Goal: Obtain resource: Download file/media

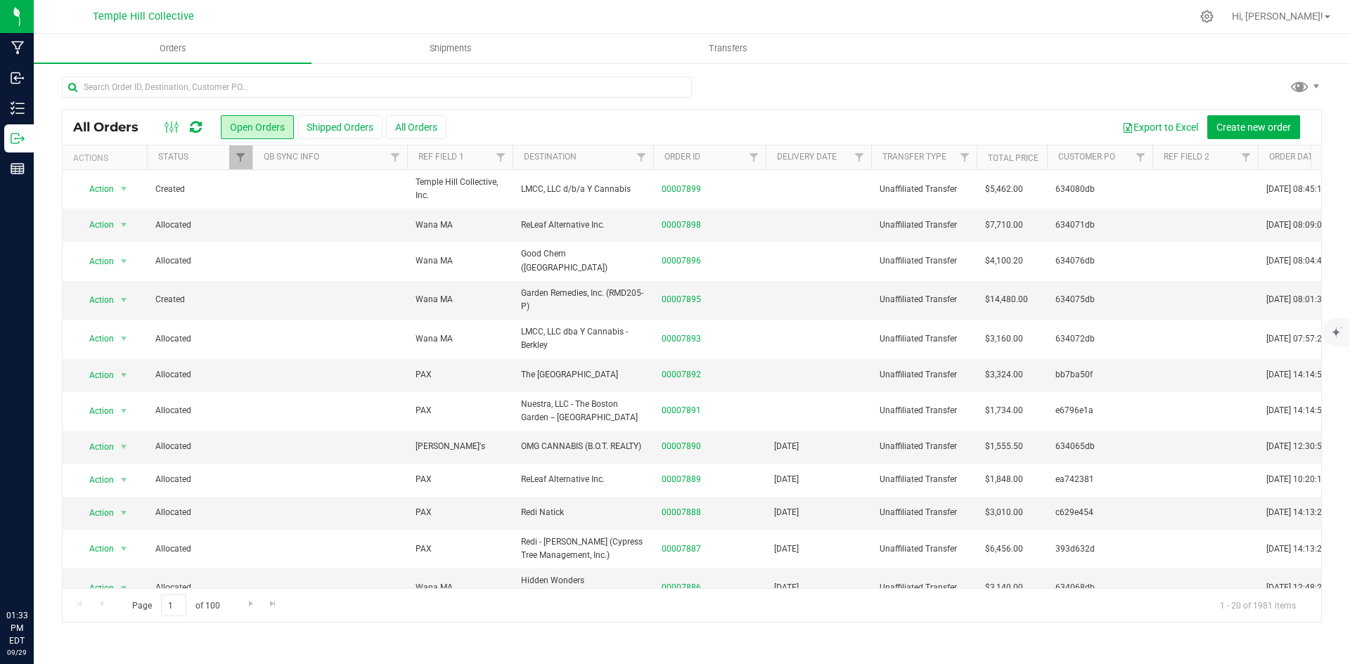
click at [199, 123] on icon at bounding box center [196, 127] width 12 height 14
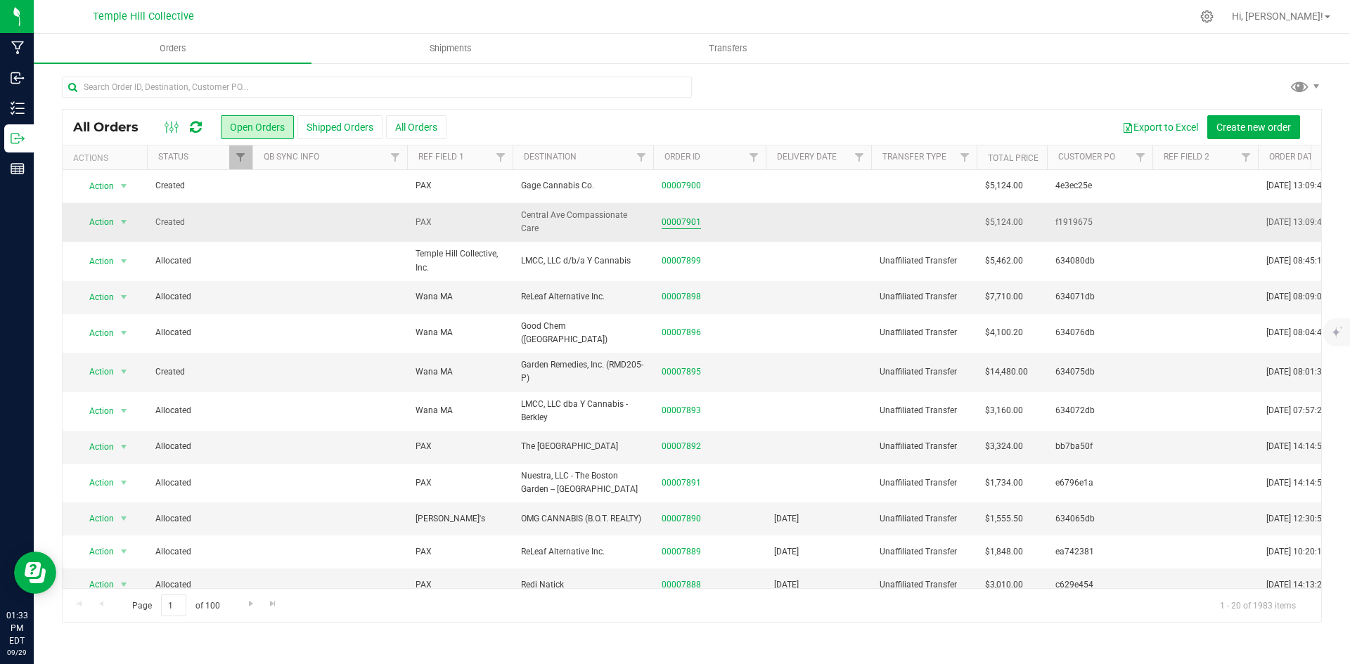
click at [692, 218] on link "00007901" at bounding box center [681, 222] width 39 height 13
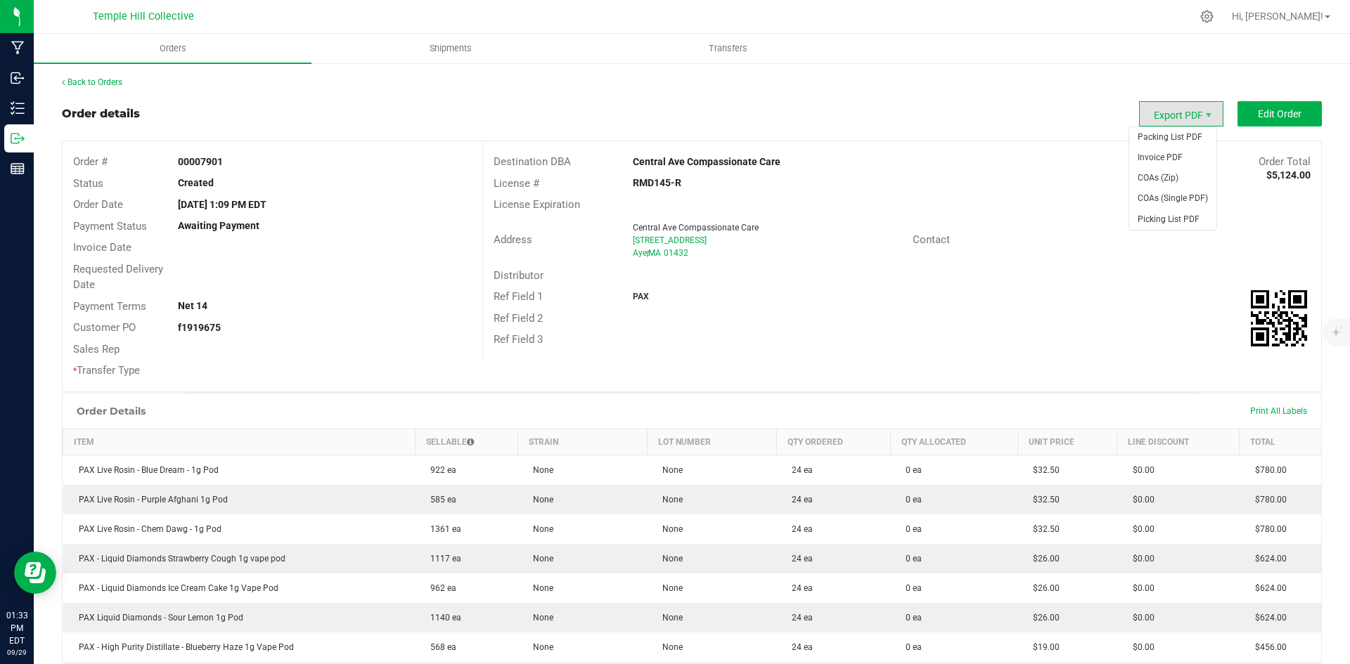
click at [1152, 107] on span "Export PDF" at bounding box center [1181, 113] width 84 height 25
click at [1142, 138] on span "Packing List PDF" at bounding box center [1172, 137] width 87 height 20
drag, startPoint x: 737, startPoint y: 254, endPoint x: 573, endPoint y: 217, distance: 167.8
click at [573, 217] on div "Address [GEOGRAPHIC_DATA] Compassionate Care [STREET_ADDRESS] Contact" at bounding box center [902, 240] width 838 height 49
copy div "Central Ave Compassionate Care [STREET_ADDRESS]"
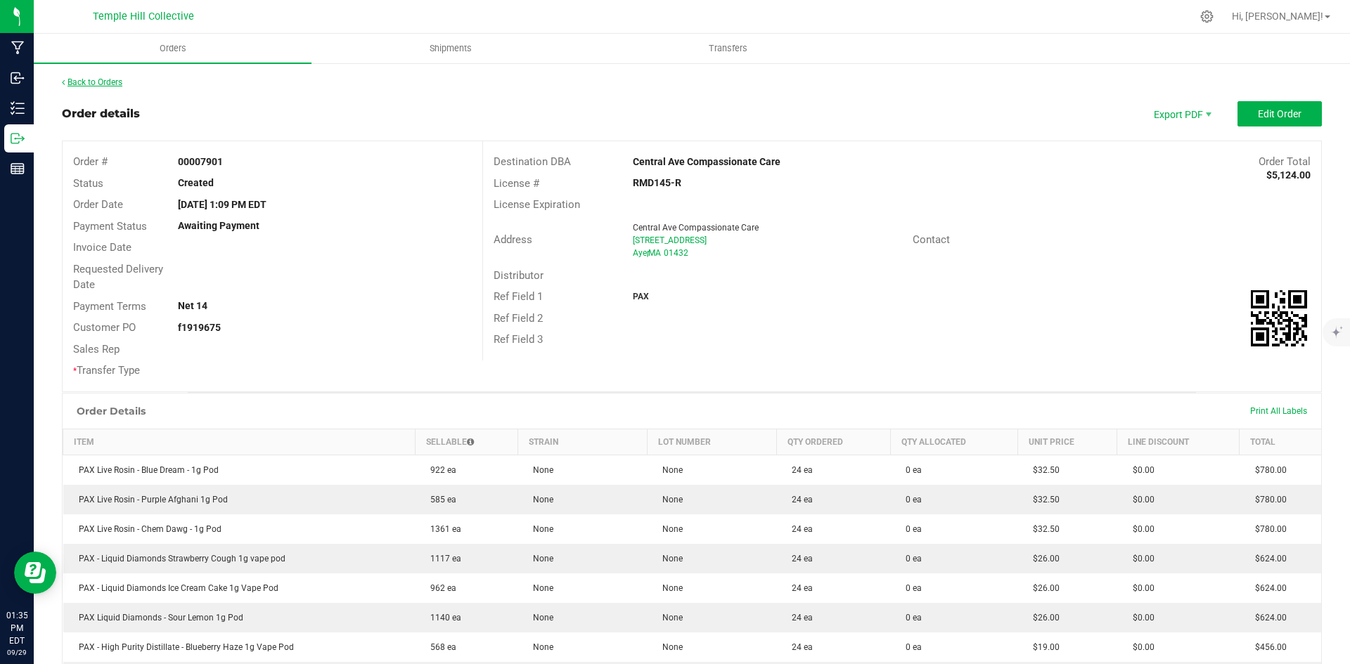
click at [90, 79] on link "Back to Orders" at bounding box center [92, 82] width 60 height 10
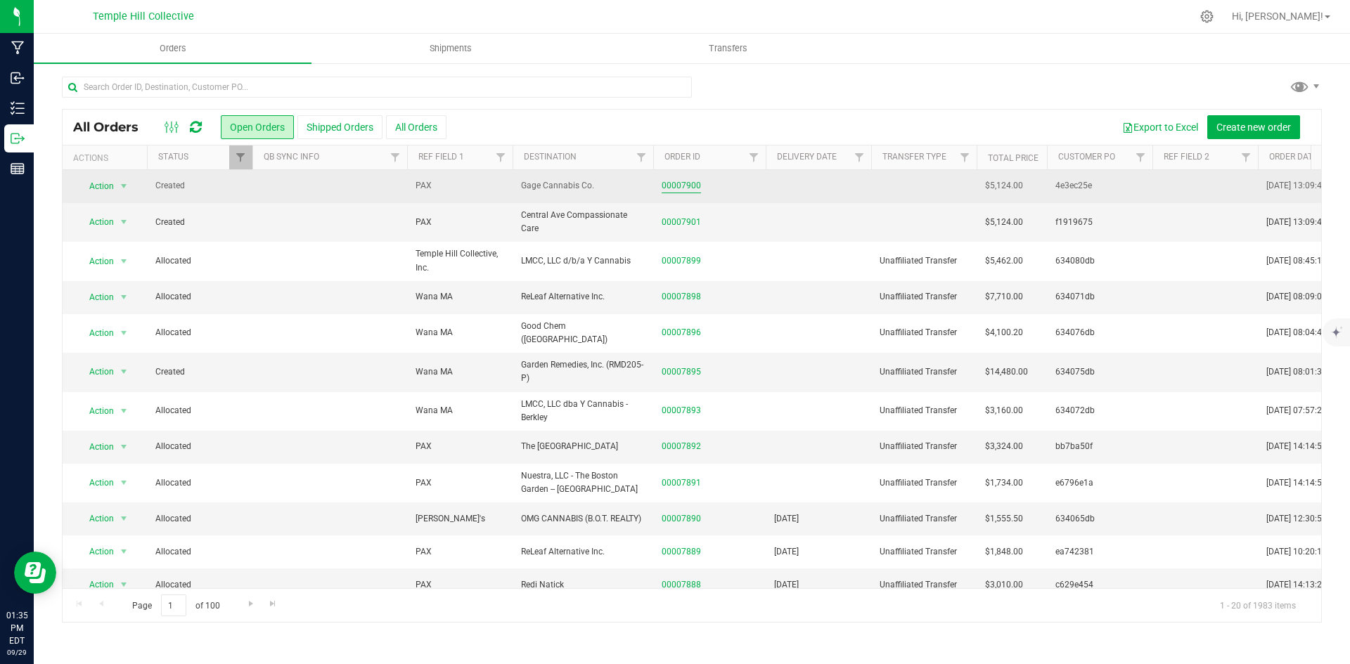
click at [684, 187] on link "00007900" at bounding box center [681, 185] width 39 height 13
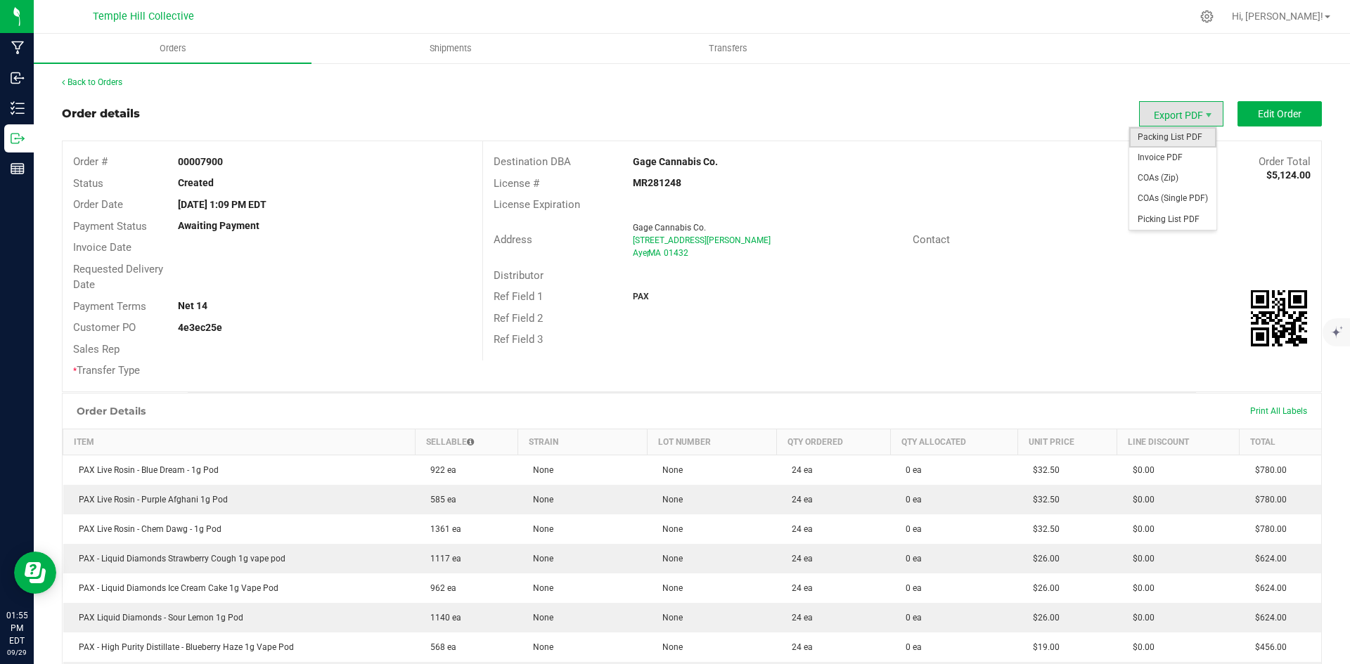
click at [1156, 134] on span "Packing List PDF" at bounding box center [1172, 137] width 87 height 20
drag, startPoint x: 730, startPoint y: 254, endPoint x: 608, endPoint y: 231, distance: 124.5
click at [608, 231] on div "Address [GEOGRAPHIC_DATA][STREET_ADDRESS][PERSON_NAME]" at bounding box center [698, 241] width 430 height 44
copy div "Gage Cannabis Co. [STREET_ADDRESS][PERSON_NAME]"
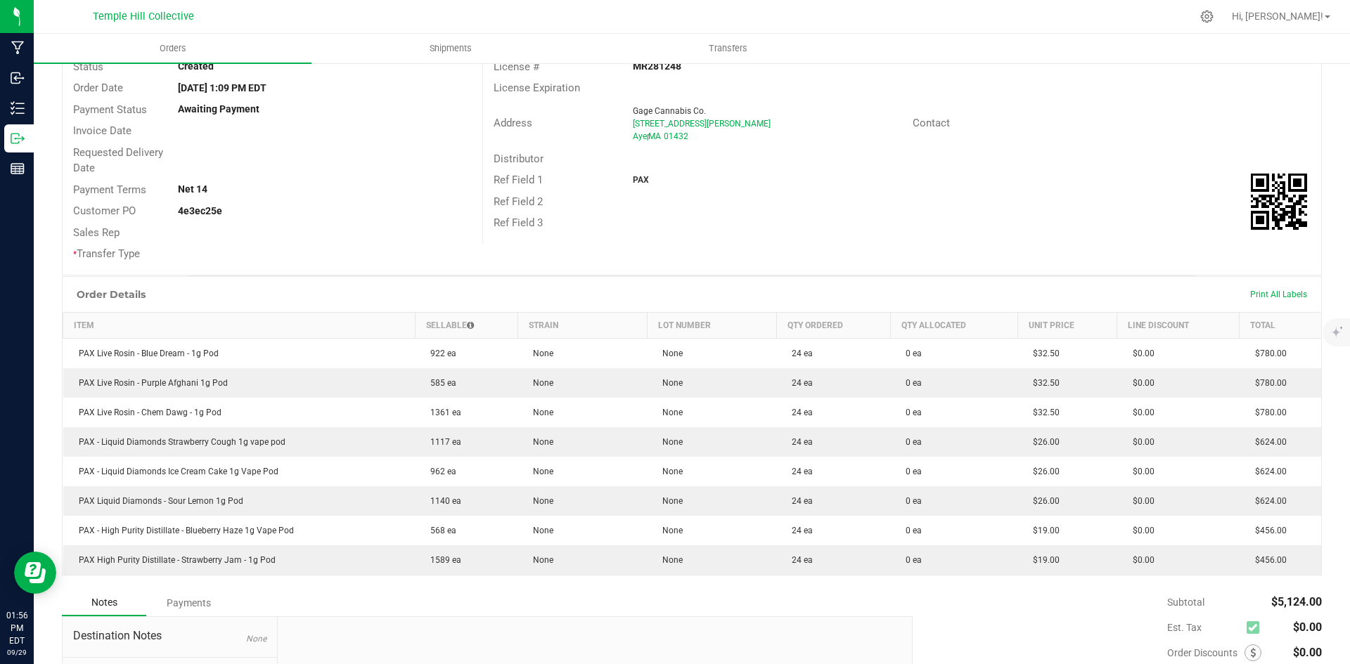
scroll to position [141, 0]
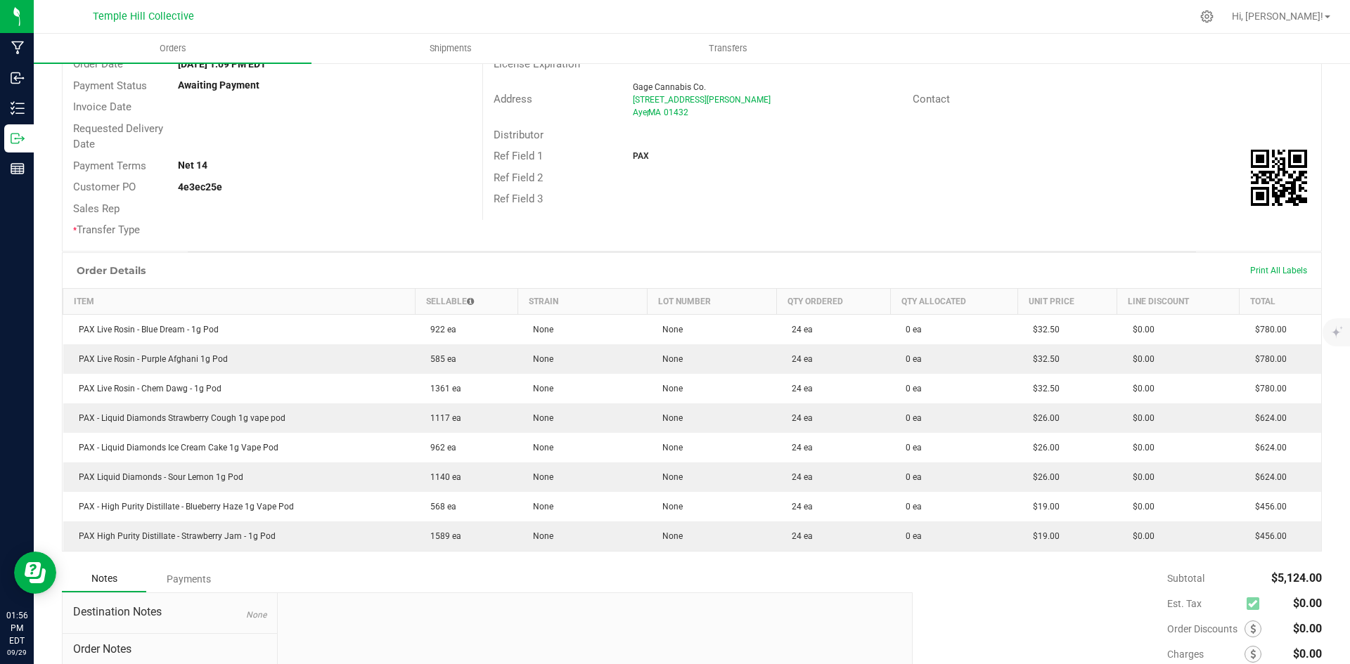
click at [806, 146] on div "Ref Field 1 PAX" at bounding box center [902, 157] width 838 height 22
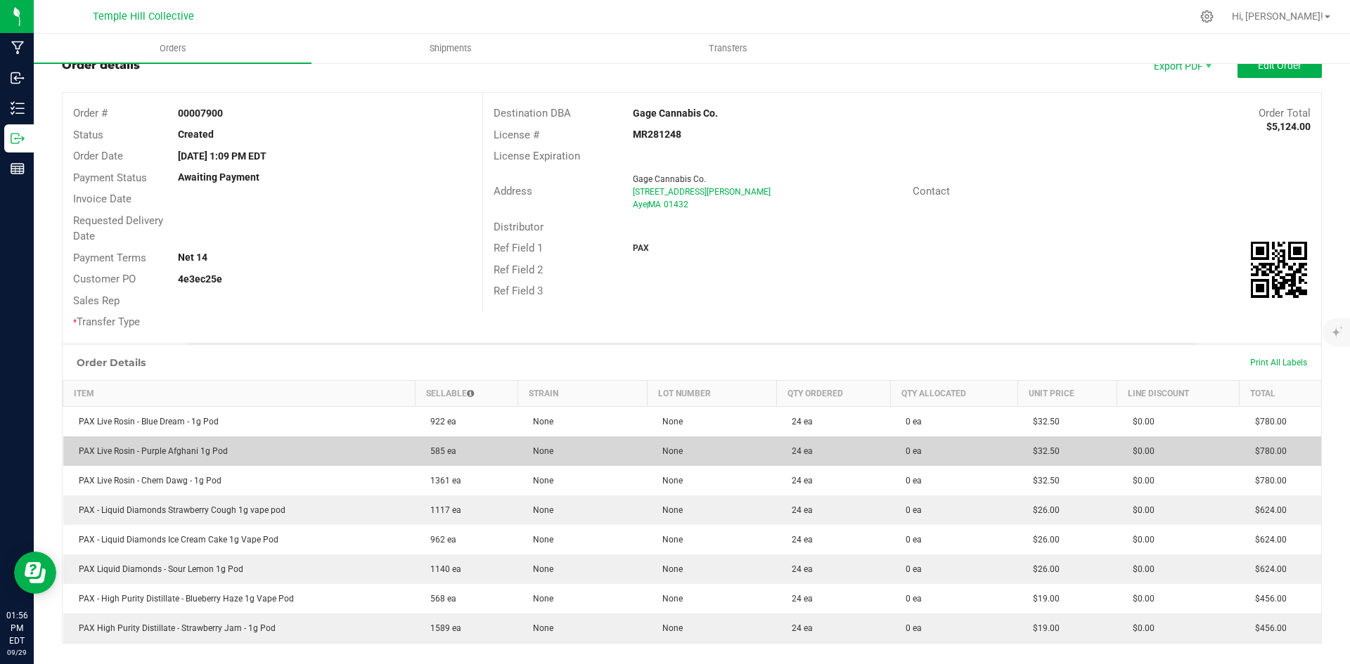
scroll to position [0, 0]
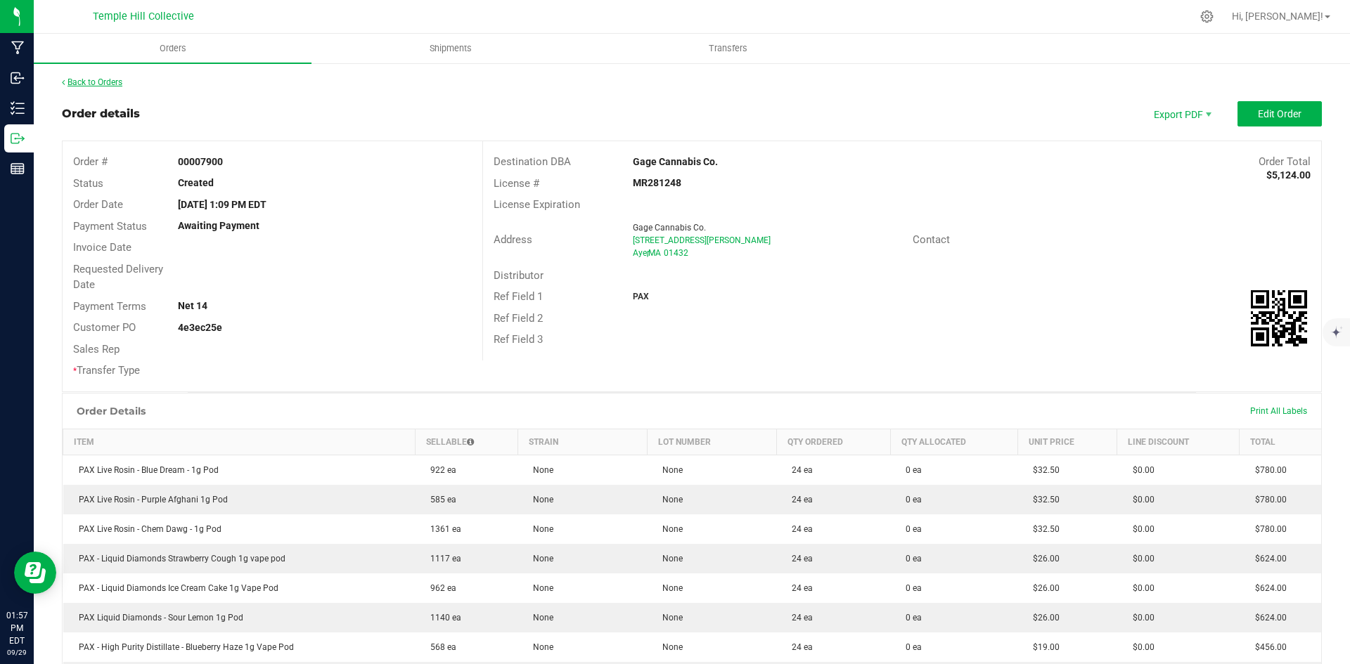
click at [71, 81] on link "Back to Orders" at bounding box center [92, 82] width 60 height 10
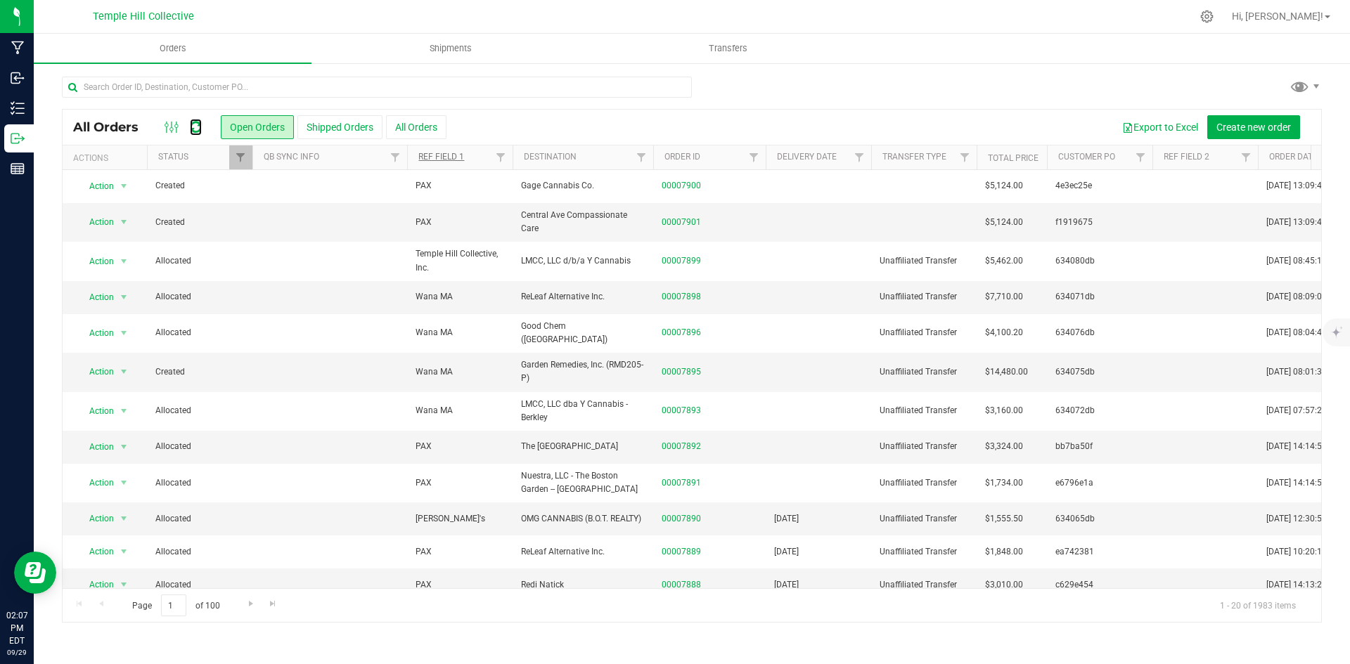
drag, startPoint x: 199, startPoint y: 131, endPoint x: 425, endPoint y: 159, distance: 228.0
click at [199, 131] on icon at bounding box center [196, 127] width 12 height 14
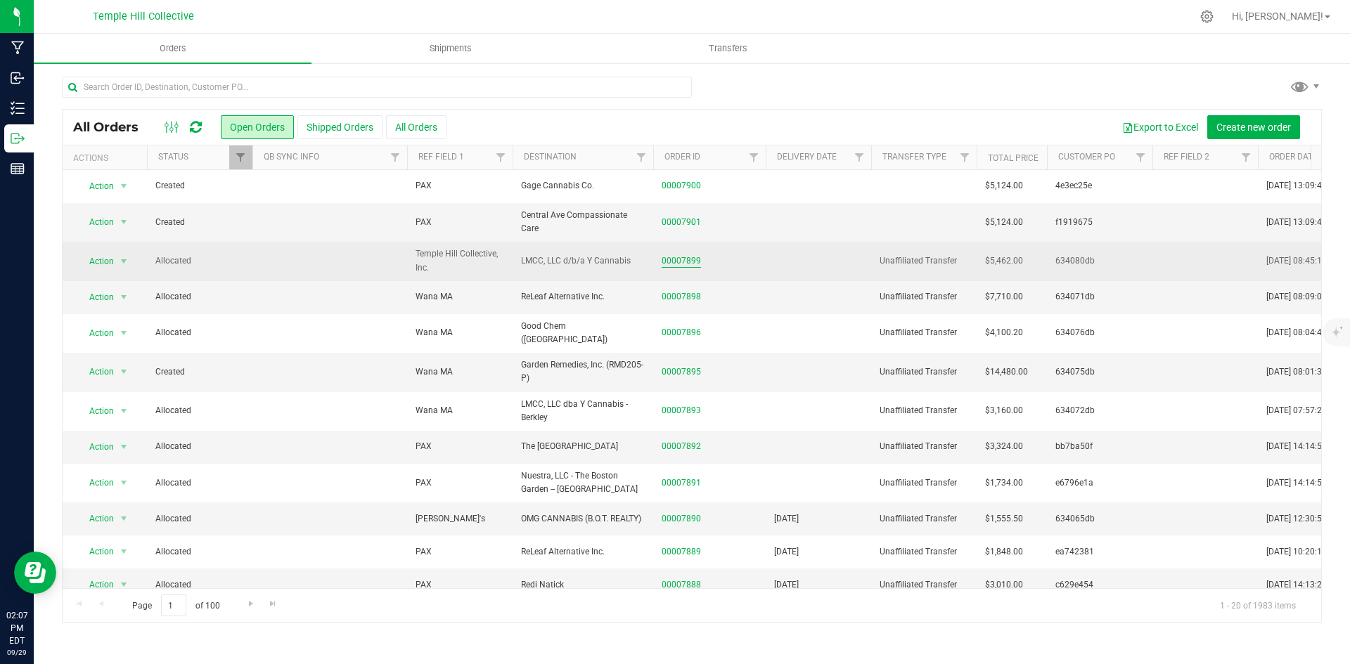
click at [688, 254] on link "00007899" at bounding box center [681, 260] width 39 height 13
